Goal: Transaction & Acquisition: Purchase product/service

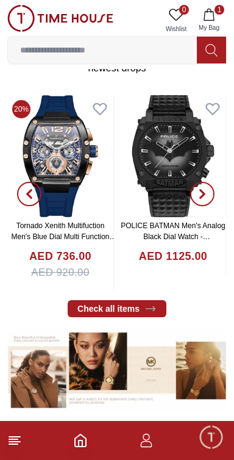
scroll to position [240, 0]
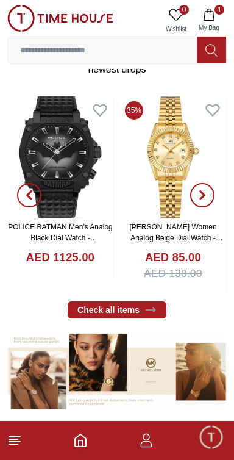
click at [69, 46] on input at bounding box center [102, 50] width 189 height 24
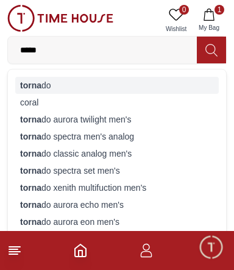
type input "*****"
click at [26, 87] on strong "torna" at bounding box center [30, 86] width 21 height 10
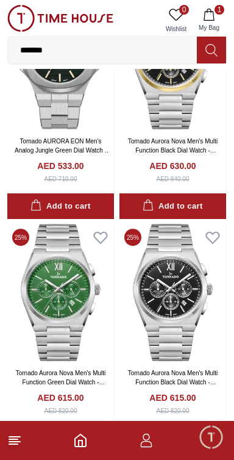
scroll to position [2110, 0]
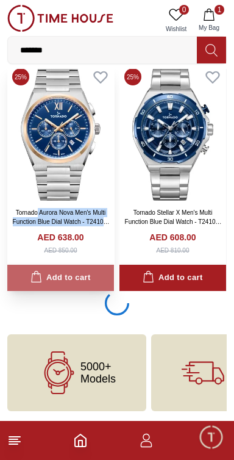
scroll to position [2110, 0]
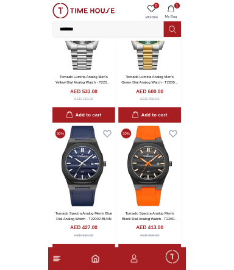
scroll to position [7496, 0]
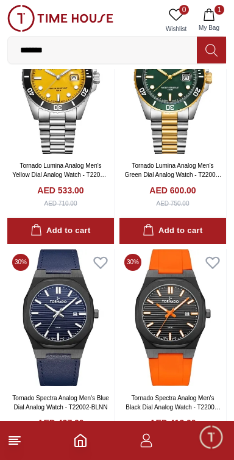
click at [55, 50] on input "*******" at bounding box center [102, 50] width 189 height 24
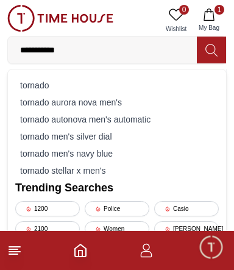
type input "**********"
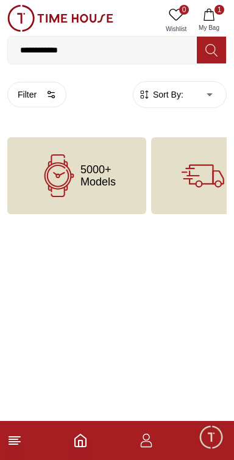
click at [85, 47] on input "**********" at bounding box center [102, 50] width 189 height 24
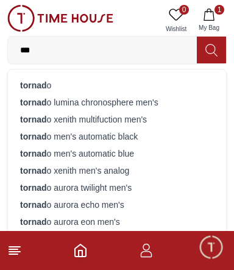
type input "**"
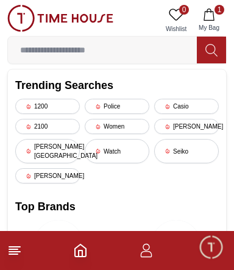
click at [206, 45] on icon at bounding box center [212, 50] width 12 height 14
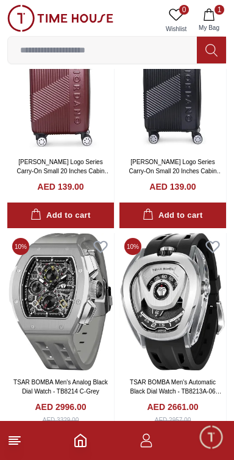
scroll to position [2063, 0]
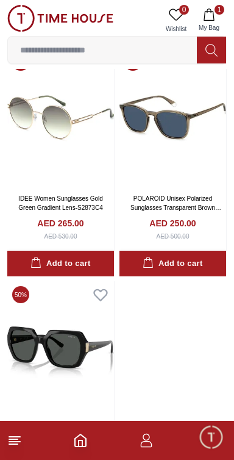
scroll to position [6714, 0]
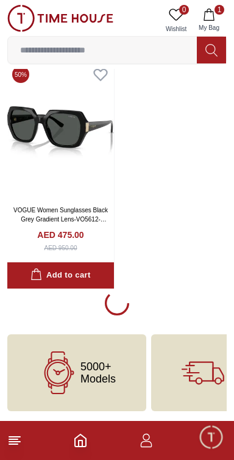
scroll to position [6714, 0]
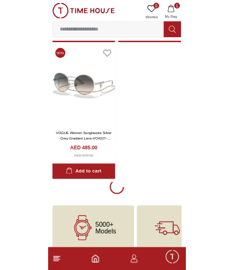
scroll to position [11365, 0]
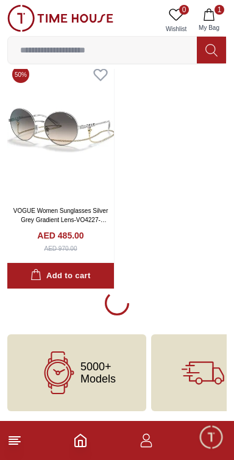
click at [115, 45] on input at bounding box center [102, 50] width 189 height 24
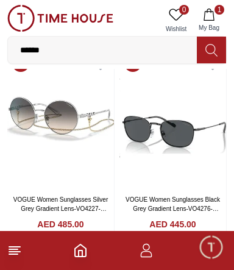
type input "*******"
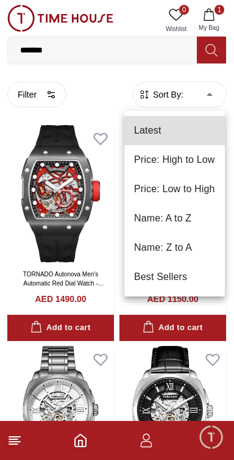
click at [207, 163] on li "Price: High to Low" at bounding box center [174, 159] width 101 height 29
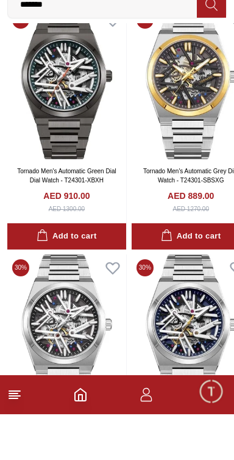
scroll to position [2213, 0]
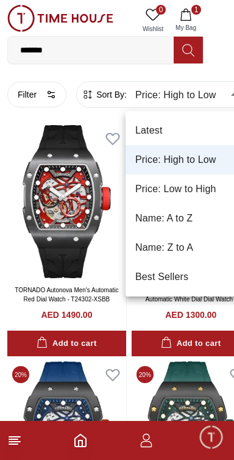
click at [199, 132] on li "Latest" at bounding box center [185, 130] width 119 height 29
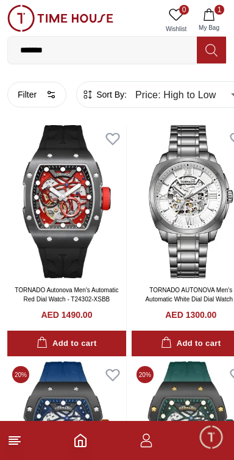
type input "*"
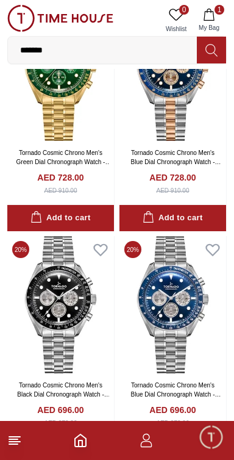
scroll to position [1986, 0]
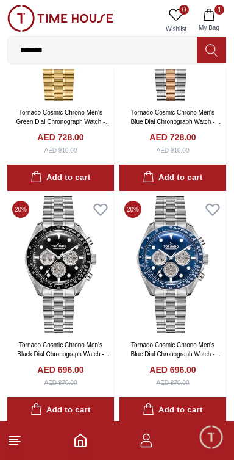
scroll to position [2021, 0]
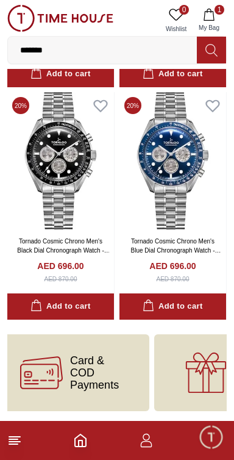
scroll to position [0, 406]
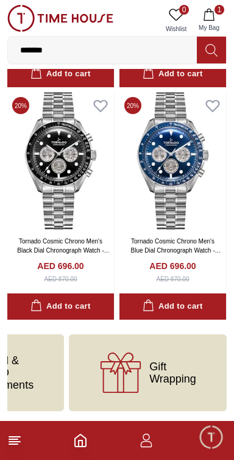
click at [83, 439] on icon "Home" at bounding box center [80, 440] width 15 height 15
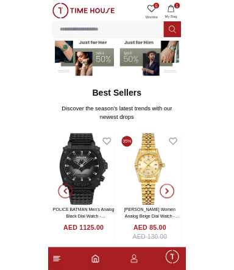
scroll to position [110, 0]
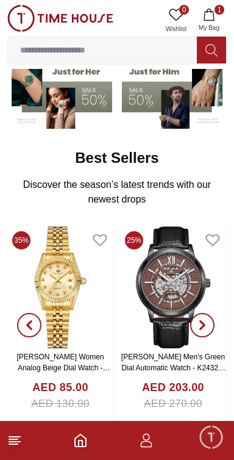
click at [120, 45] on input at bounding box center [102, 50] width 189 height 24
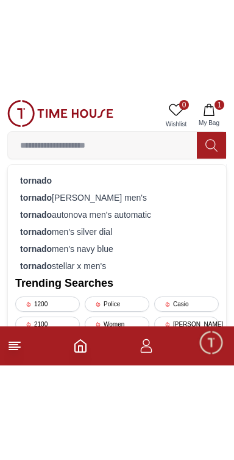
scroll to position [343, 0]
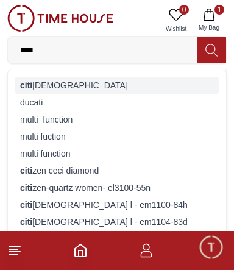
type input "****"
click at [131, 79] on div "citi [DEMOGRAPHIC_DATA]" at bounding box center [117, 85] width 204 height 17
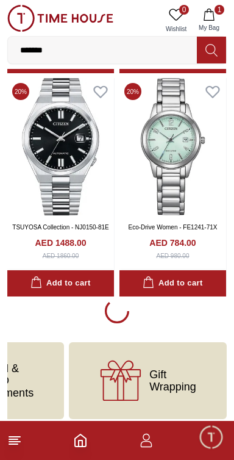
scroll to position [2135, 0]
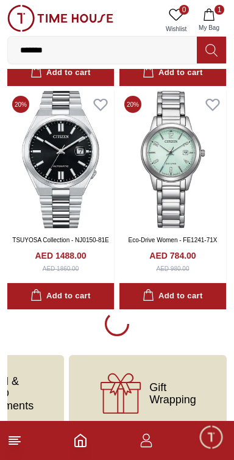
scroll to position [2124, 0]
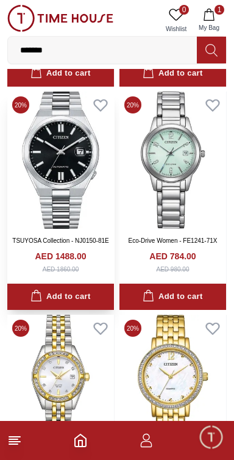
click at [67, 163] on img at bounding box center [60, 159] width 107 height 137
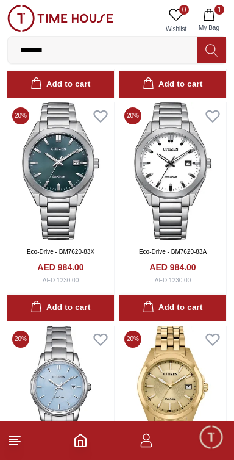
scroll to position [3240, 0]
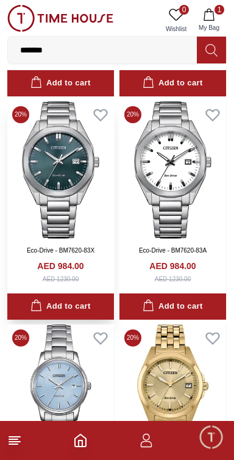
click at [54, 177] on img at bounding box center [60, 169] width 107 height 137
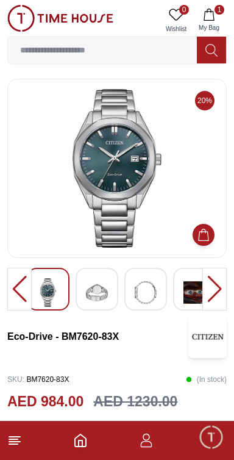
click at [95, 282] on img at bounding box center [97, 292] width 22 height 29
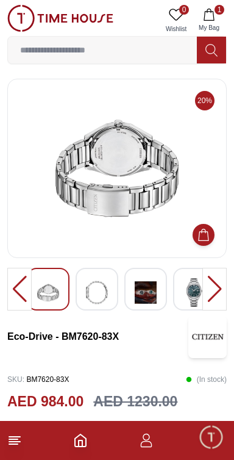
click at [143, 290] on img at bounding box center [146, 292] width 22 height 29
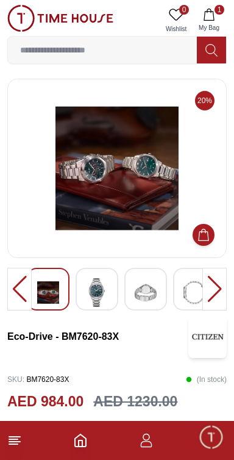
click at [151, 299] on img at bounding box center [146, 292] width 22 height 29
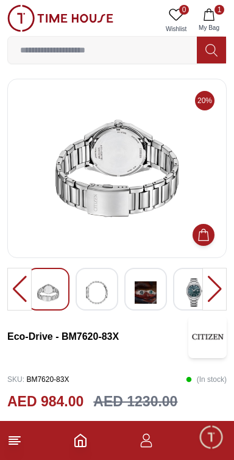
click at [194, 294] on img at bounding box center [195, 292] width 22 height 29
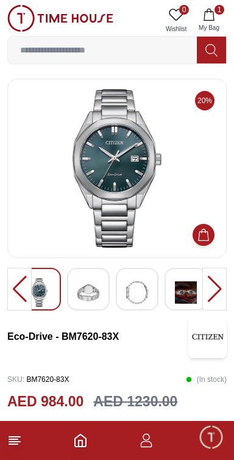
click at [214, 296] on div at bounding box center [214, 289] width 24 height 43
click at [210, 292] on div at bounding box center [214, 289] width 24 height 43
